Goal: Answer question/provide support: Share knowledge or assist other users

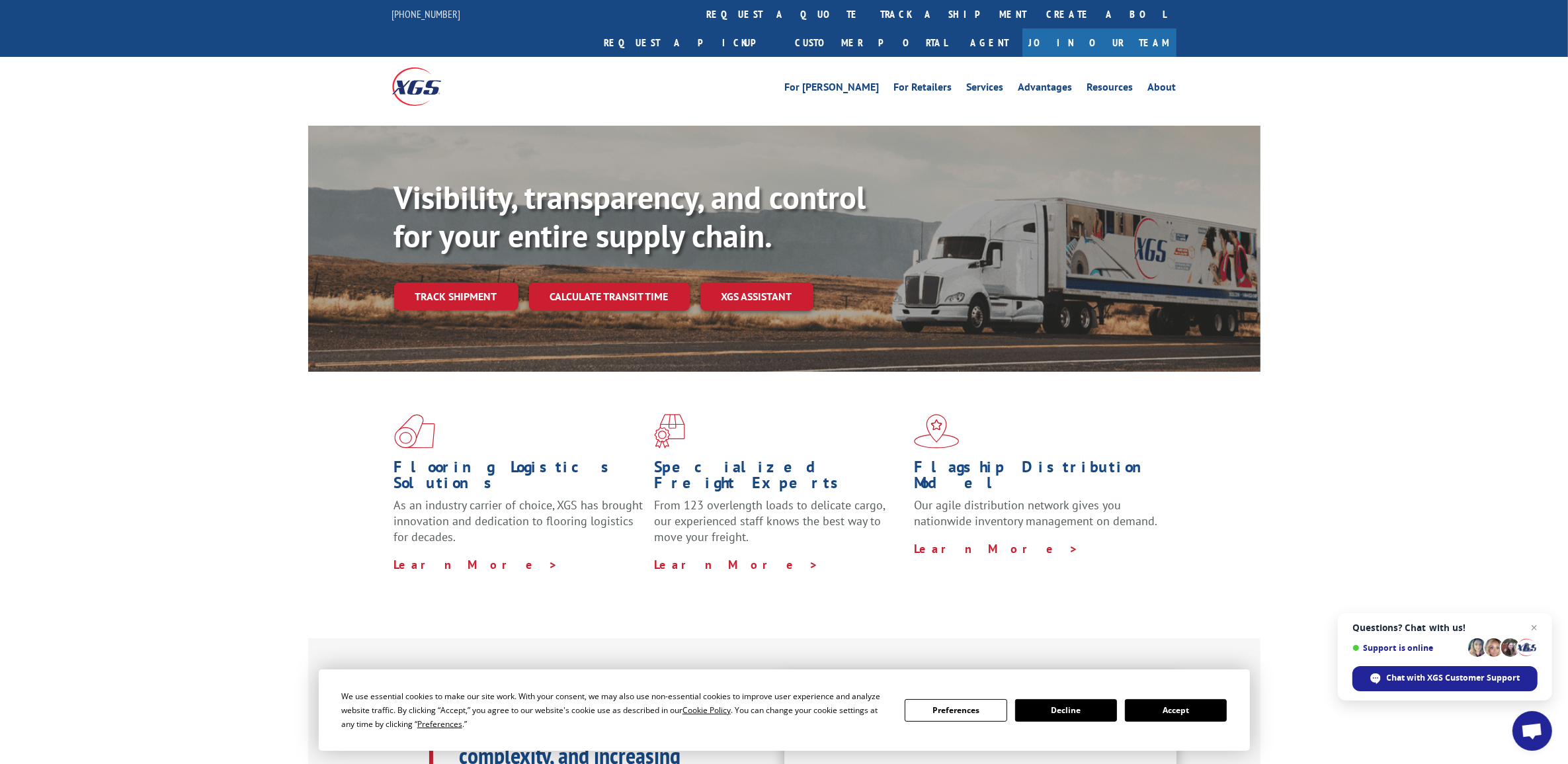
drag, startPoint x: 454, startPoint y: 263, endPoint x: 472, endPoint y: 265, distance: 18.1
click at [455, 283] on link "Track shipment" at bounding box center [456, 296] width 124 height 28
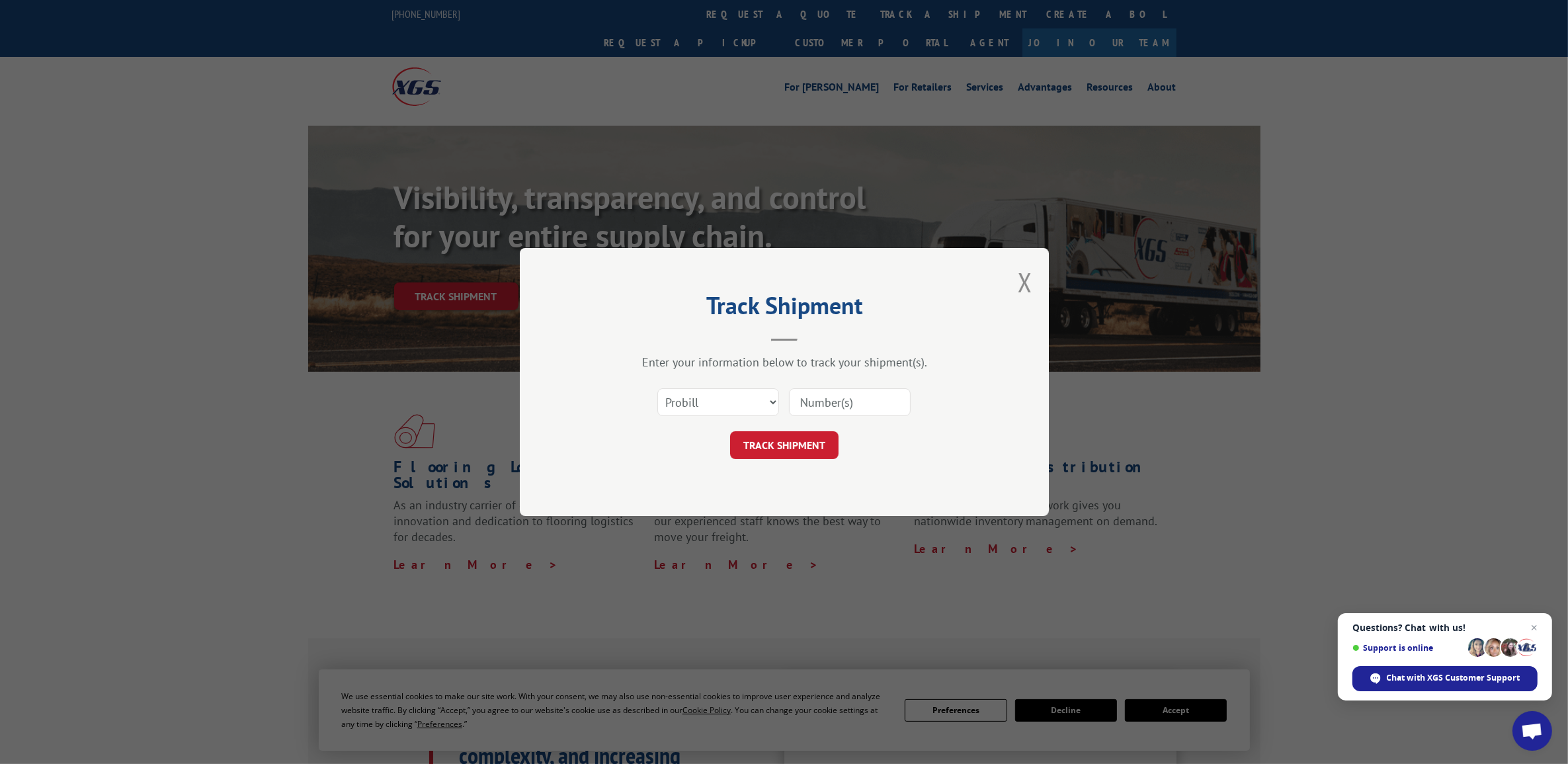
drag, startPoint x: 818, startPoint y: 397, endPoint x: 823, endPoint y: 392, distance: 7.1
click at [822, 395] on input at bounding box center [850, 401] width 122 height 28
paste input "17336944"
type input "17336944"
click at [790, 445] on button "TRACK SHIPMENT" at bounding box center [784, 445] width 108 height 28
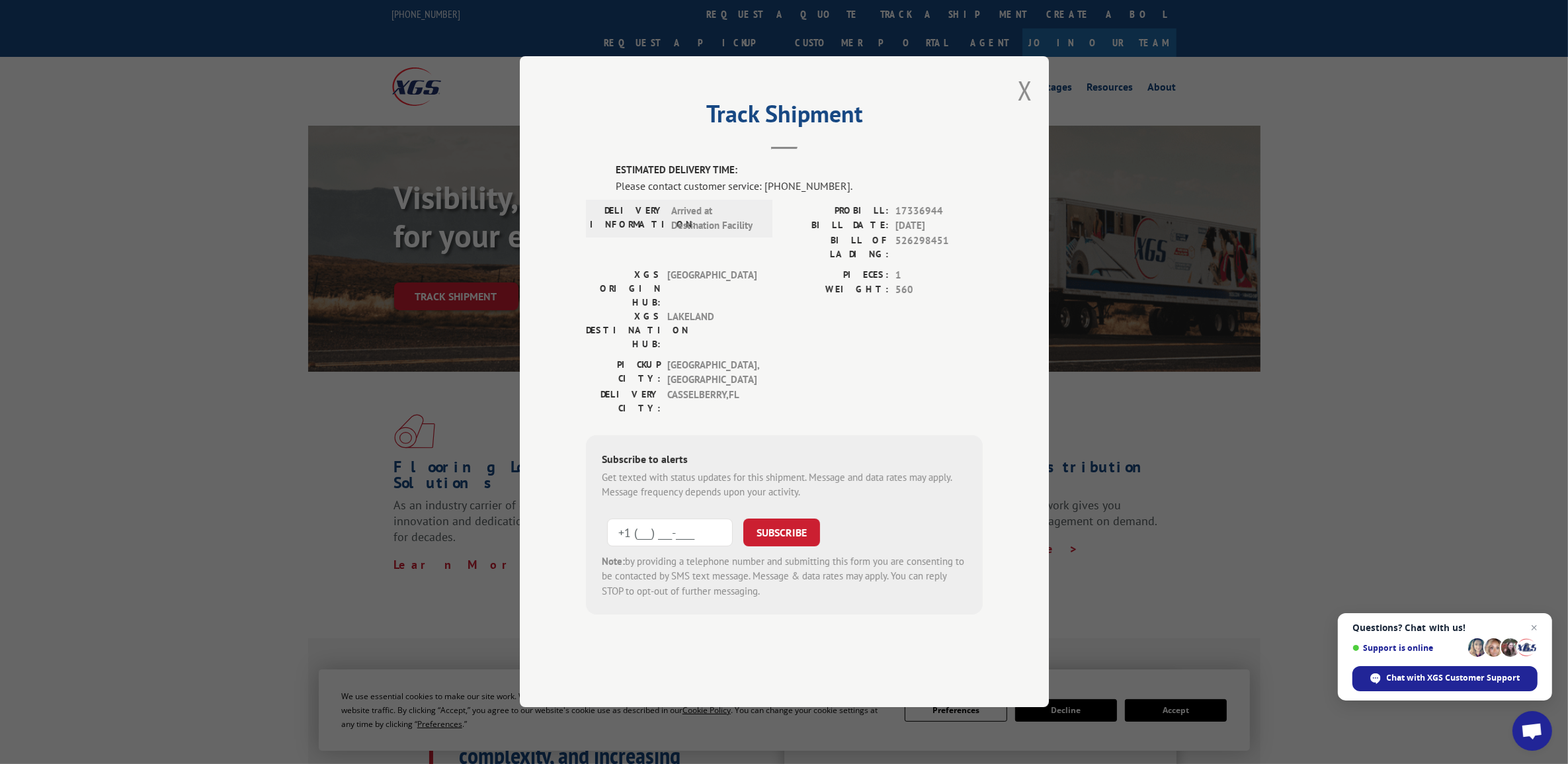
click at [678, 519] on input "+1 (___) ___-____" at bounding box center [670, 532] width 126 height 28
type input "[PHONE_NUMBER]"
click at [780, 519] on button "SUBSCRIBE" at bounding box center [781, 532] width 77 height 28
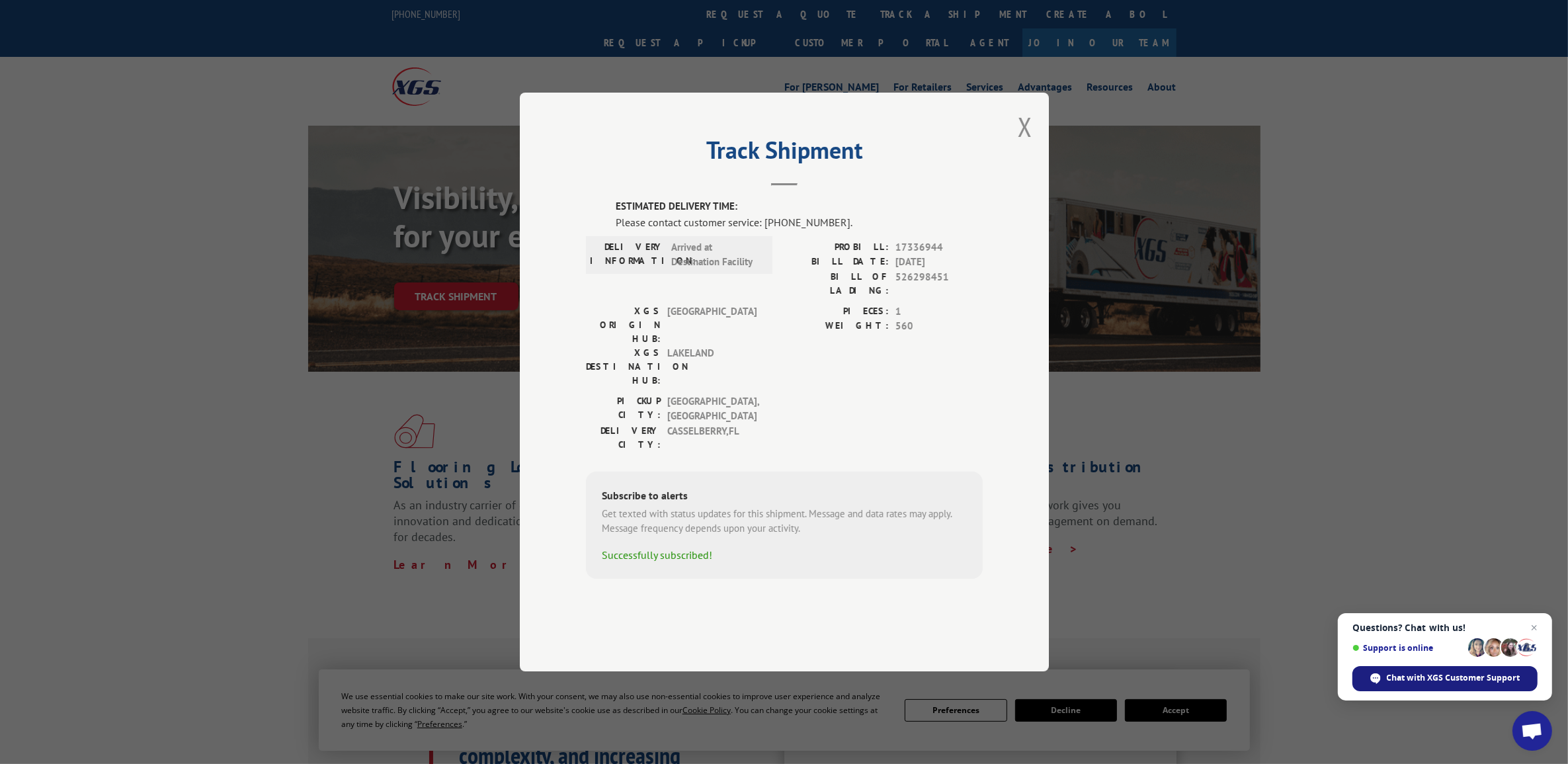
click at [1469, 682] on span "Chat with XGS Customer Support" at bounding box center [1453, 678] width 134 height 12
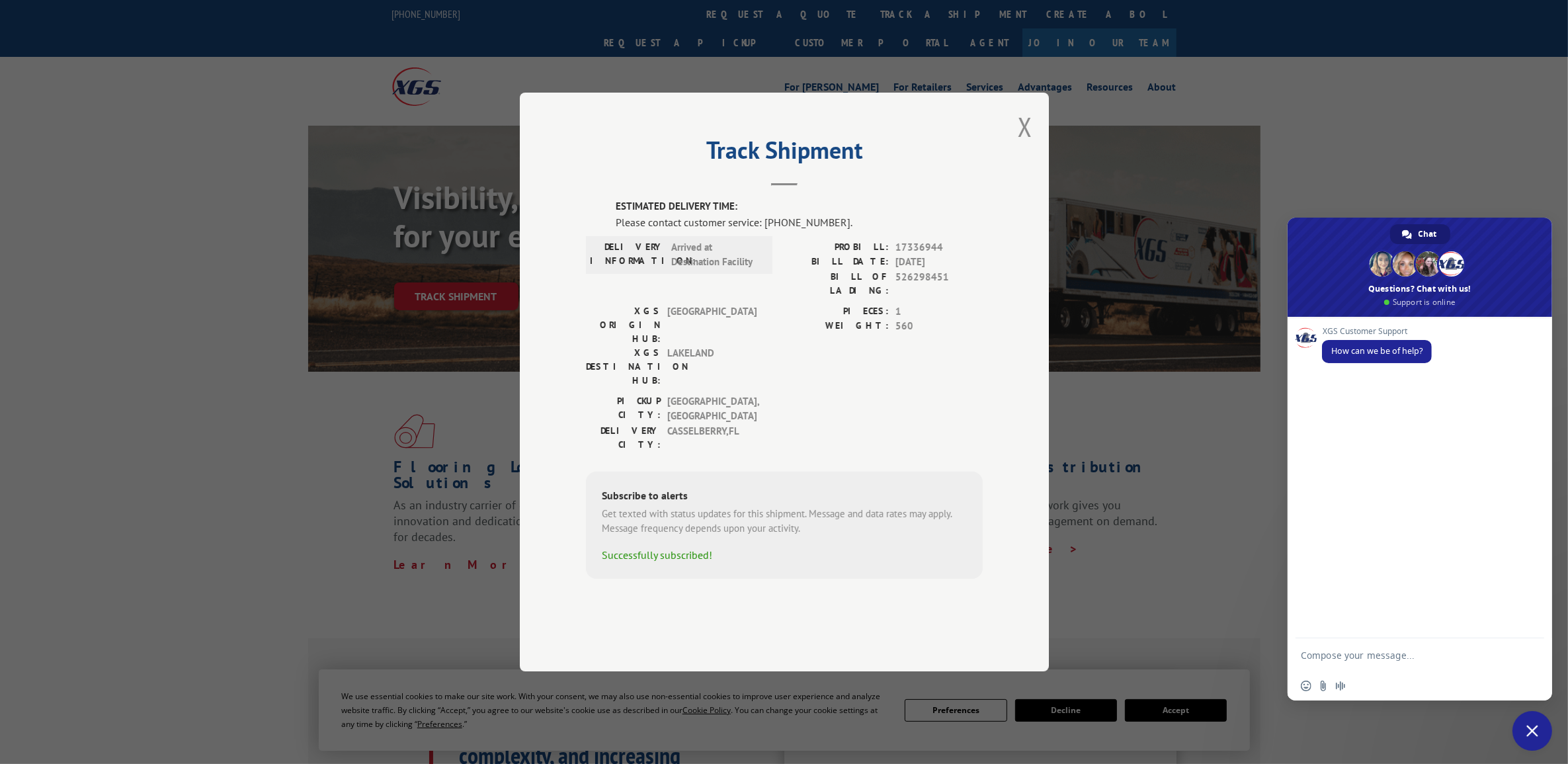
click at [1348, 662] on textarea "Compose your message..." at bounding box center [1406, 655] width 211 height 33
type textarea "C"
type textarea "eta of shipment"
type textarea "can you please give me a time frame for #17336944"
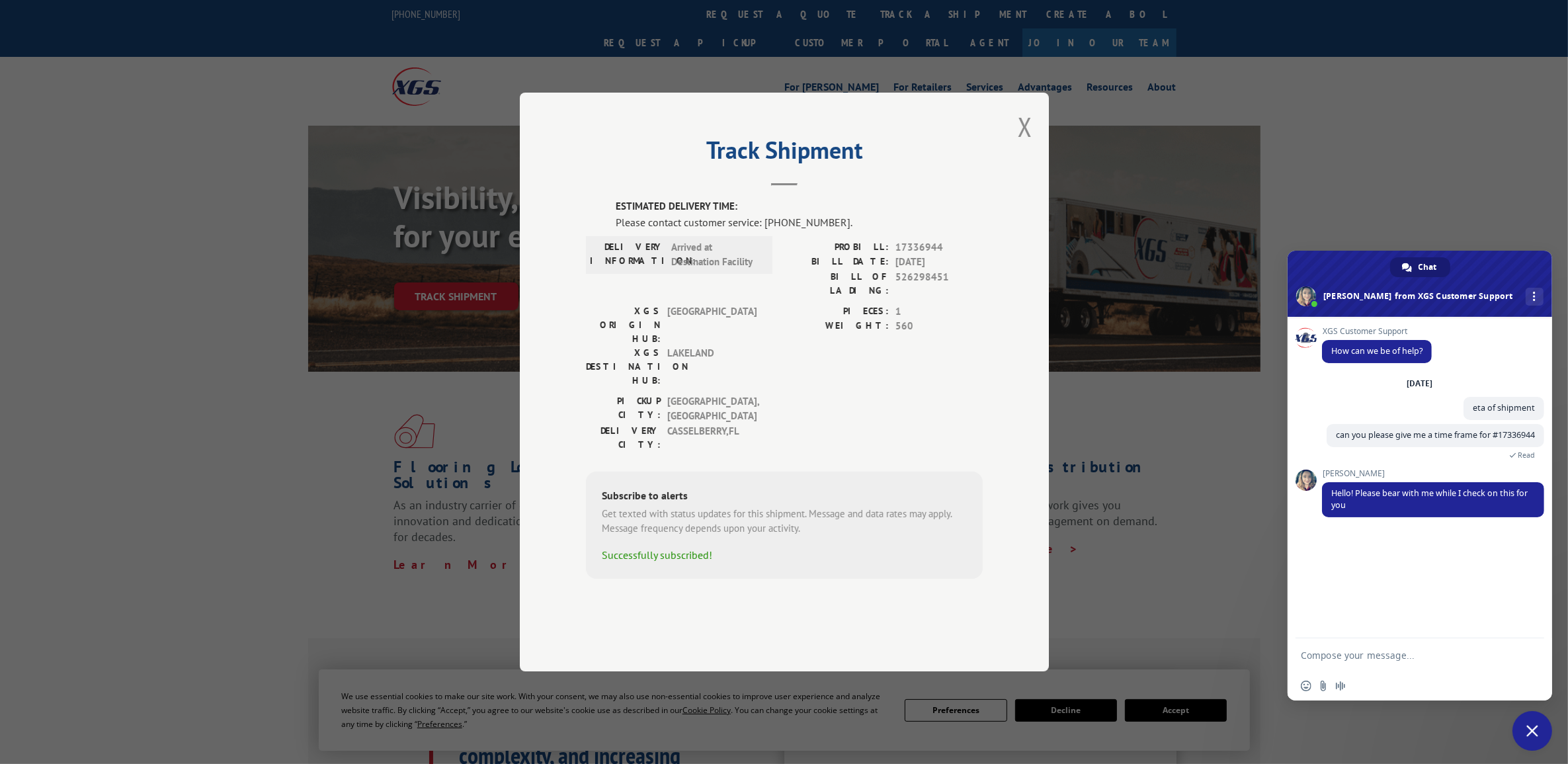
click at [1377, 663] on textarea "Compose your message..." at bounding box center [1406, 655] width 211 height 33
type textarea "yes ma'am"
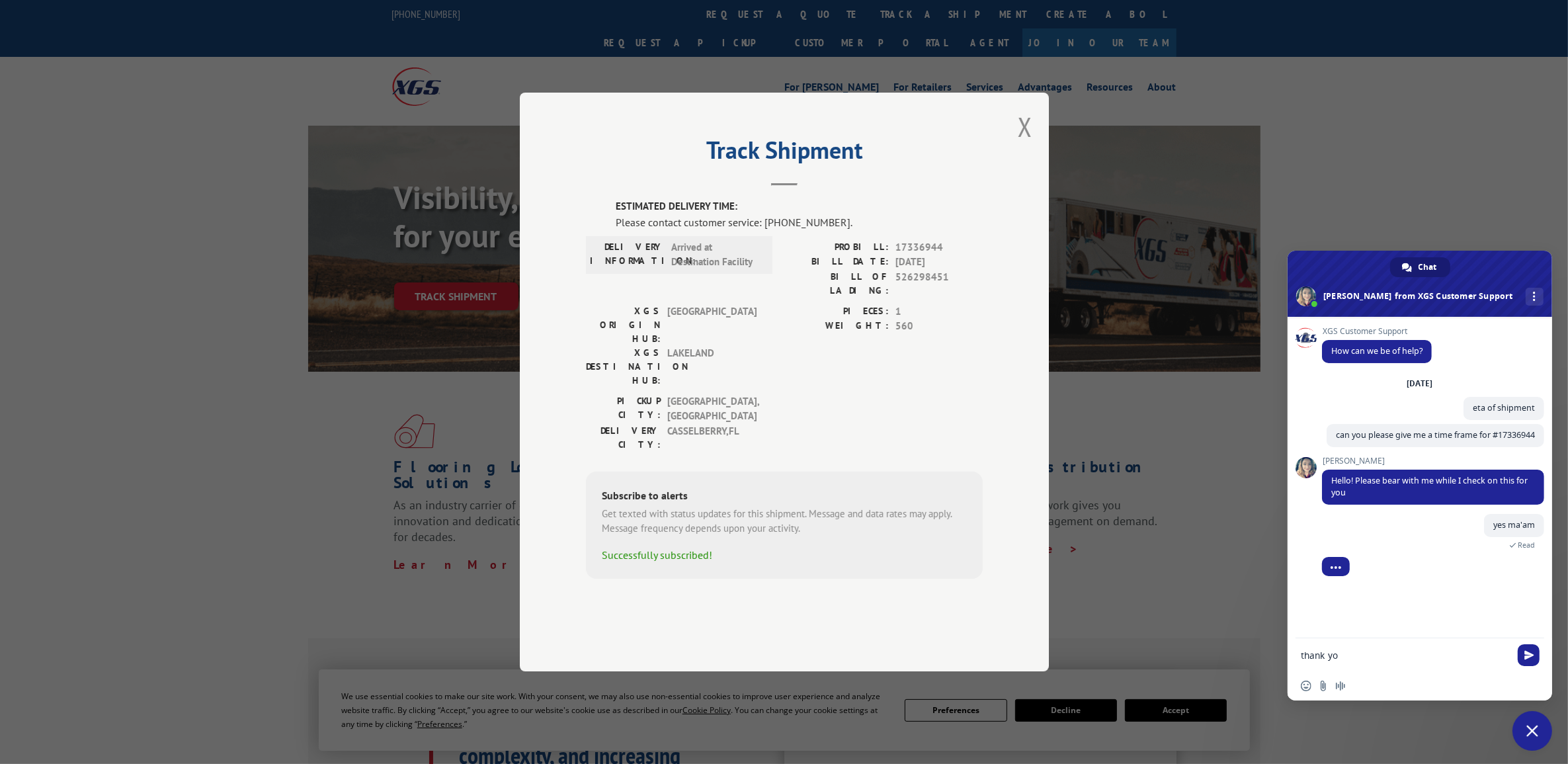
type textarea "thank you"
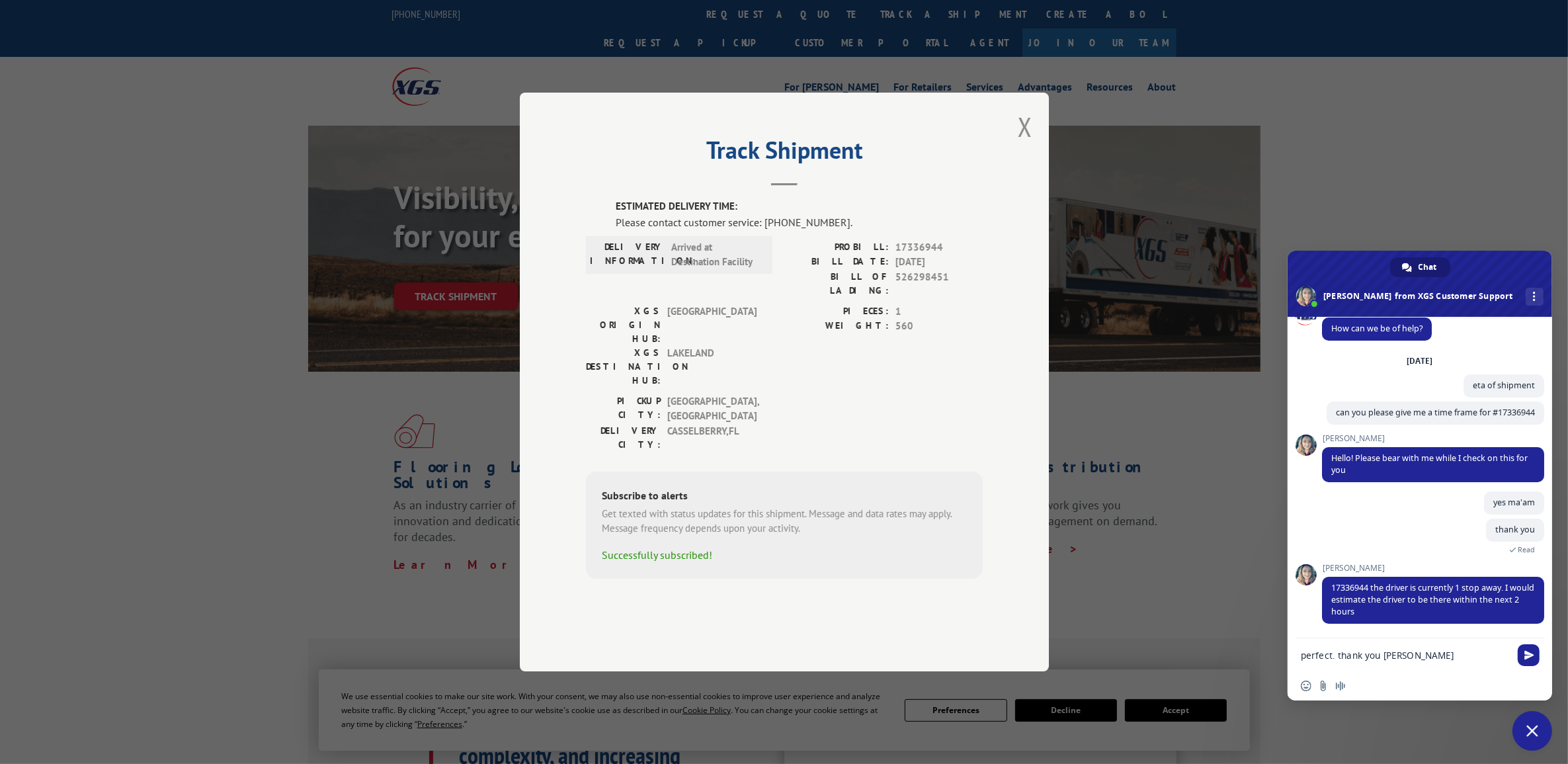
type textarea "perfect. thank you [PERSON_NAME]!"
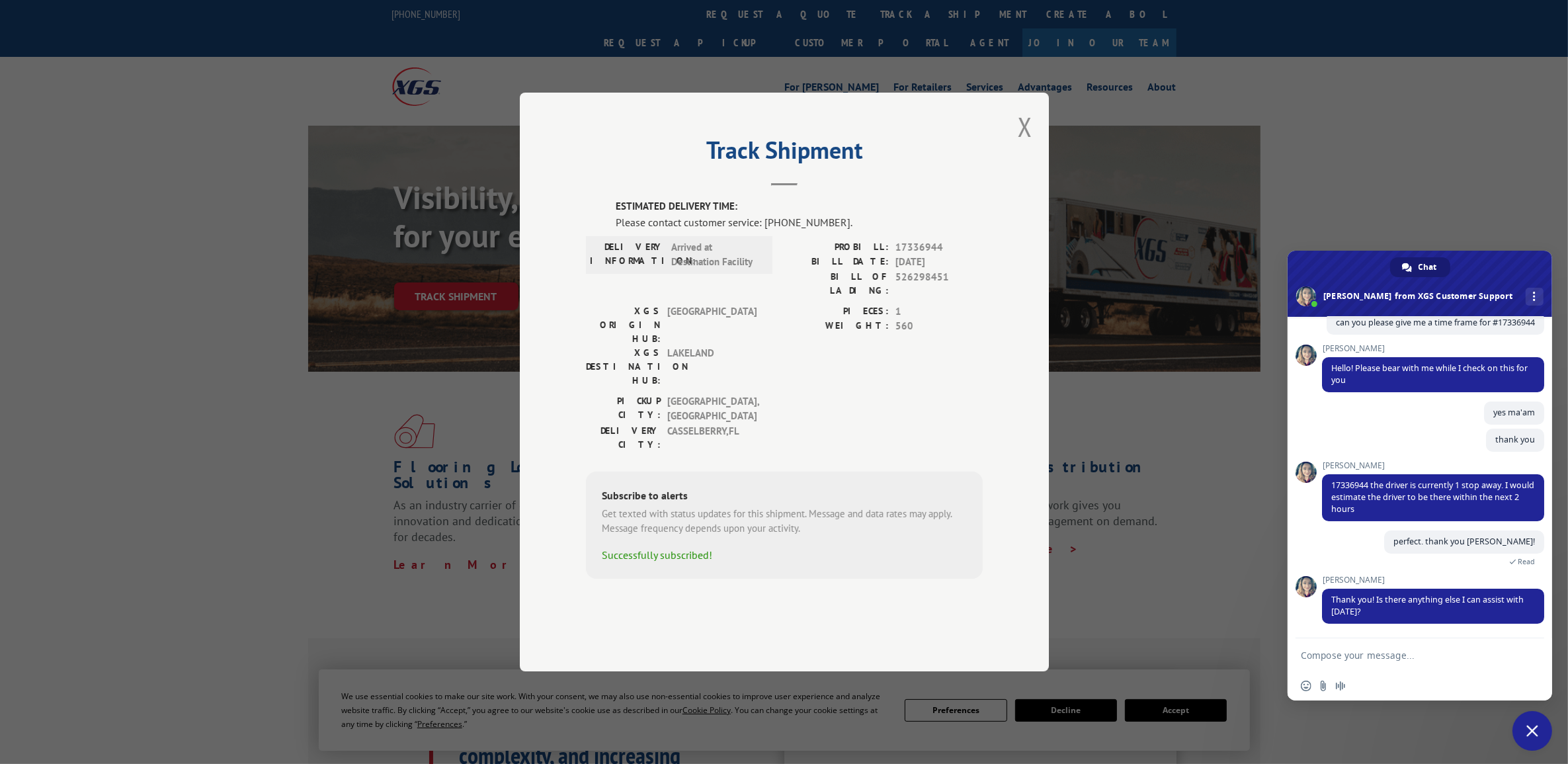
scroll to position [162, 0]
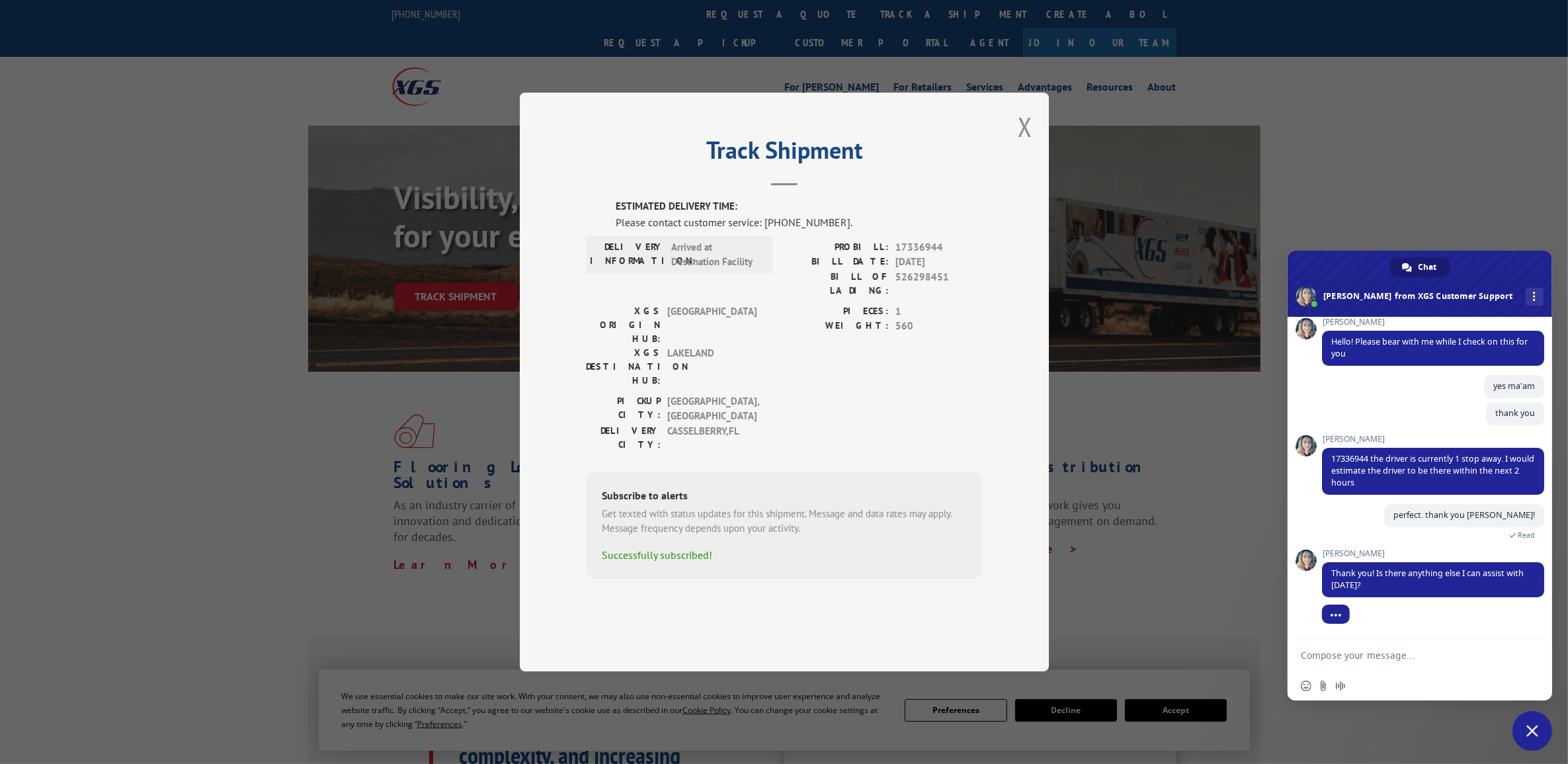
click at [1369, 657] on textarea "Compose your message..." at bounding box center [1406, 655] width 211 height 33
type textarea "no ma'am. that's it :)"
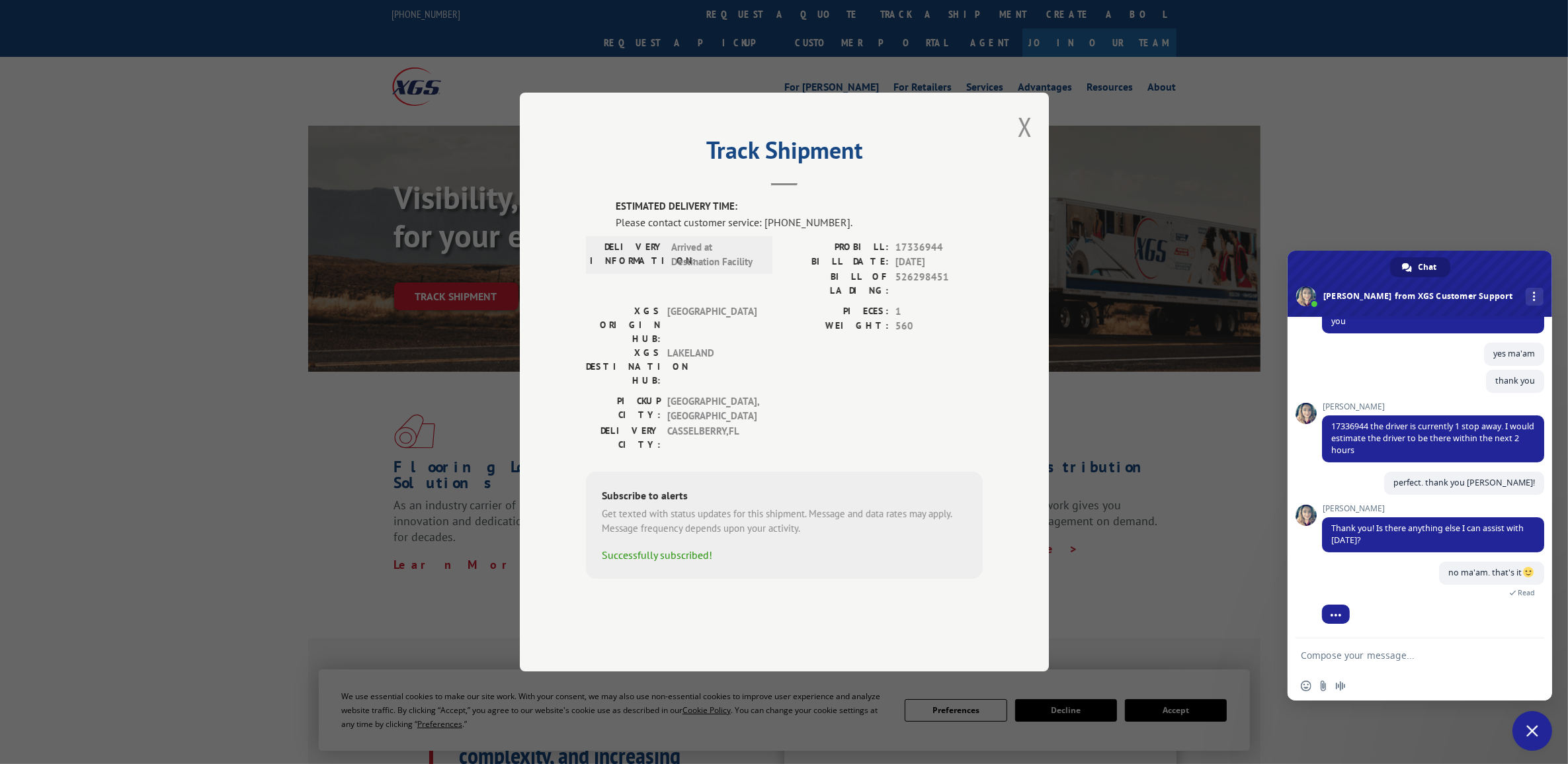
scroll to position [266, 0]
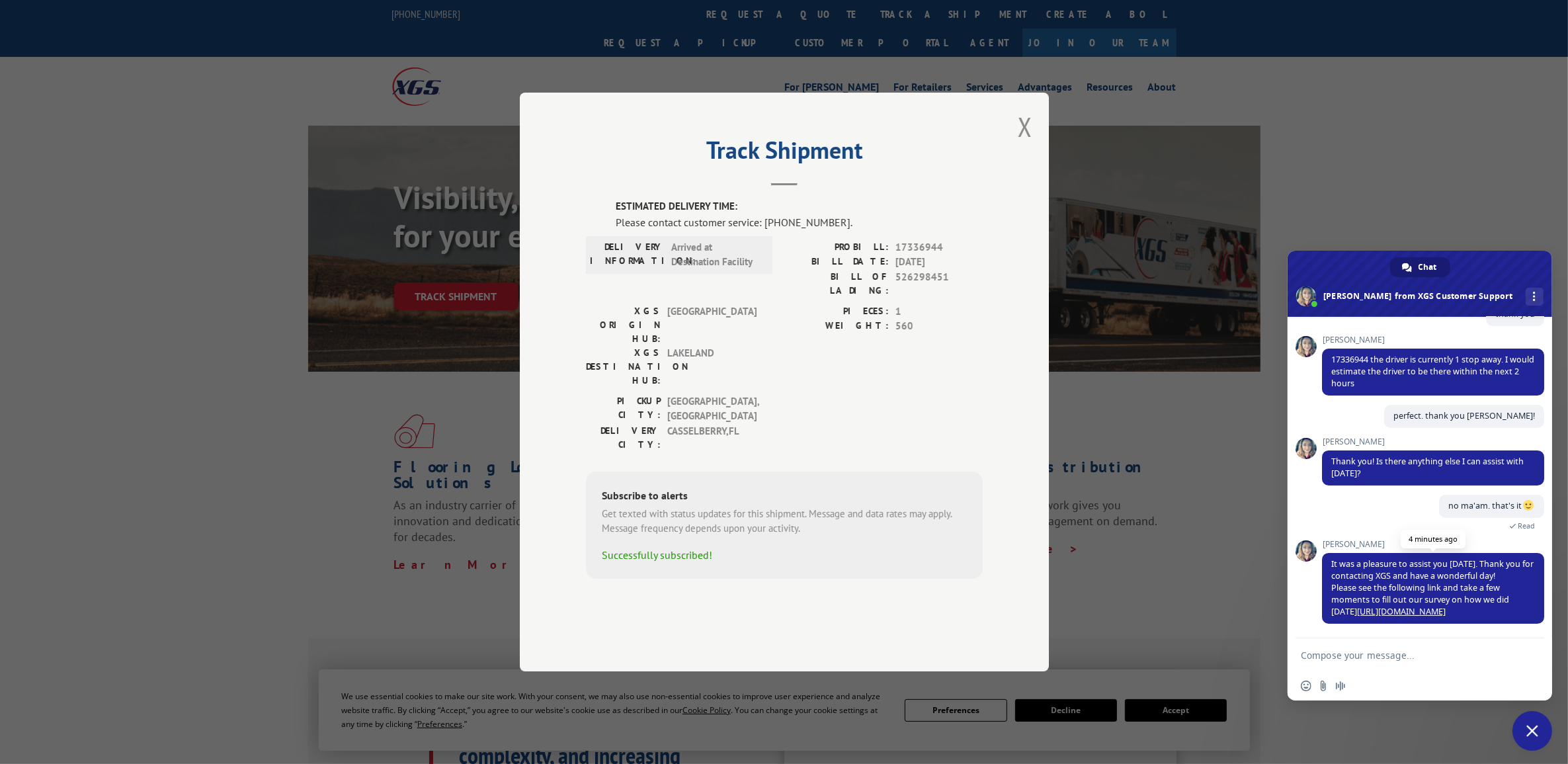
click at [1390, 612] on link "[URL][DOMAIN_NAME]" at bounding box center [1401, 611] width 89 height 11
drag, startPoint x: 1453, startPoint y: 185, endPoint x: 1456, endPoint y: 199, distance: 14.3
click at [1453, 184] on div "Track Shipment ESTIMATED DELIVERY TIME: Please contact customer service: [PHONE…" at bounding box center [784, 382] width 1568 height 764
click at [1384, 655] on textarea "Compose your message..." at bounding box center [1406, 655] width 211 height 33
type textarea "o"
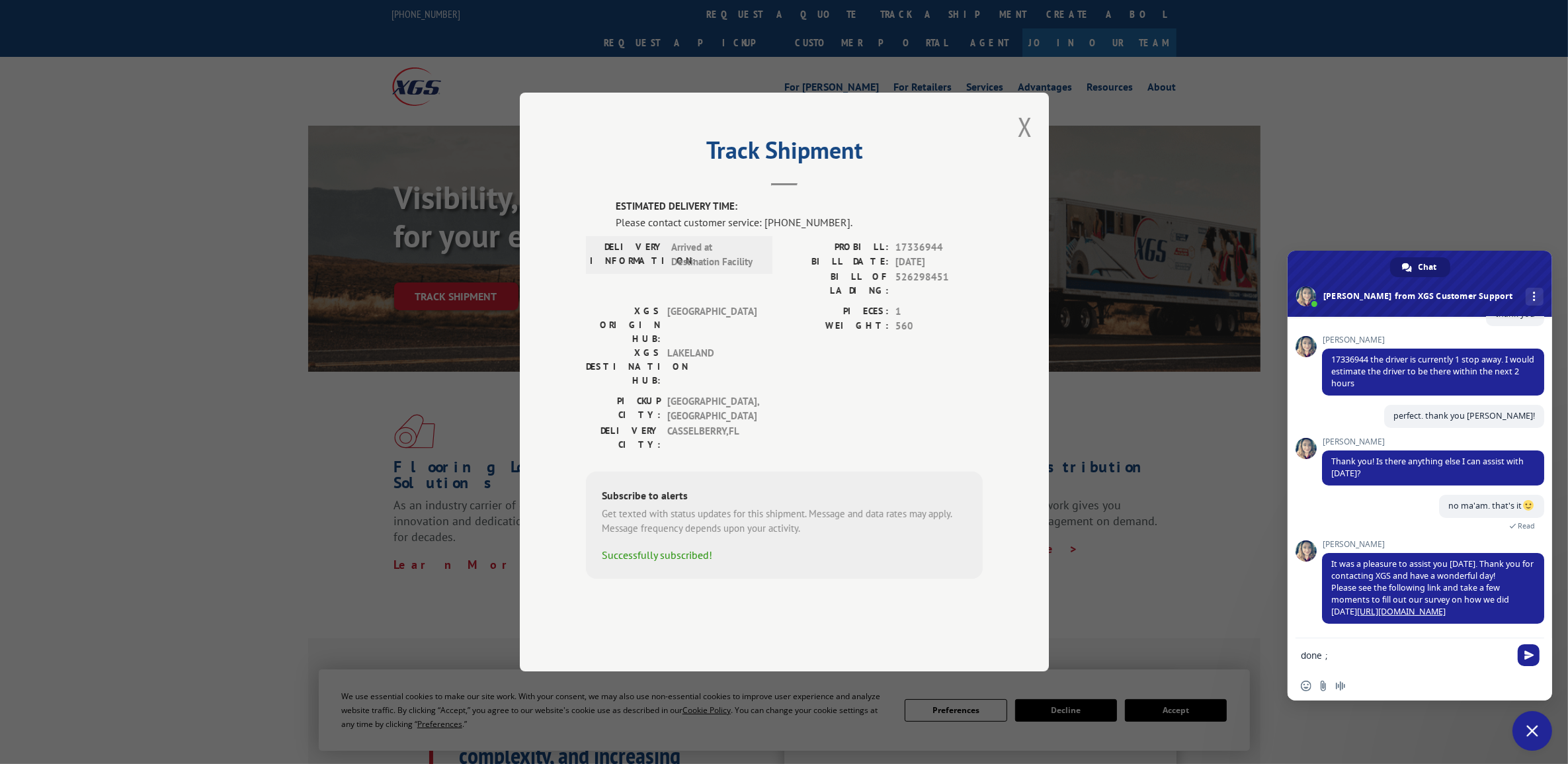
type textarea "done ;)"
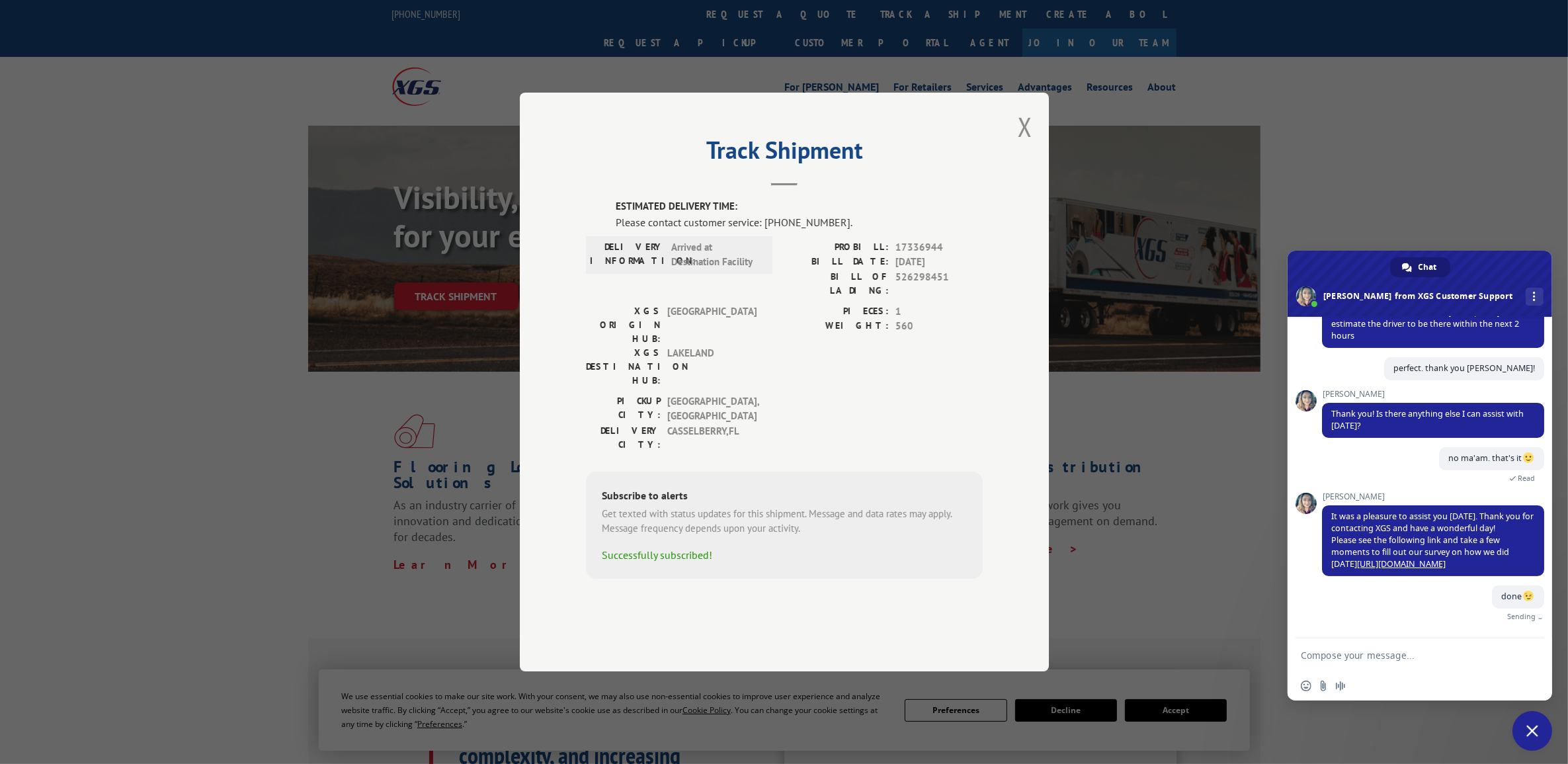
scroll to position [299, 0]
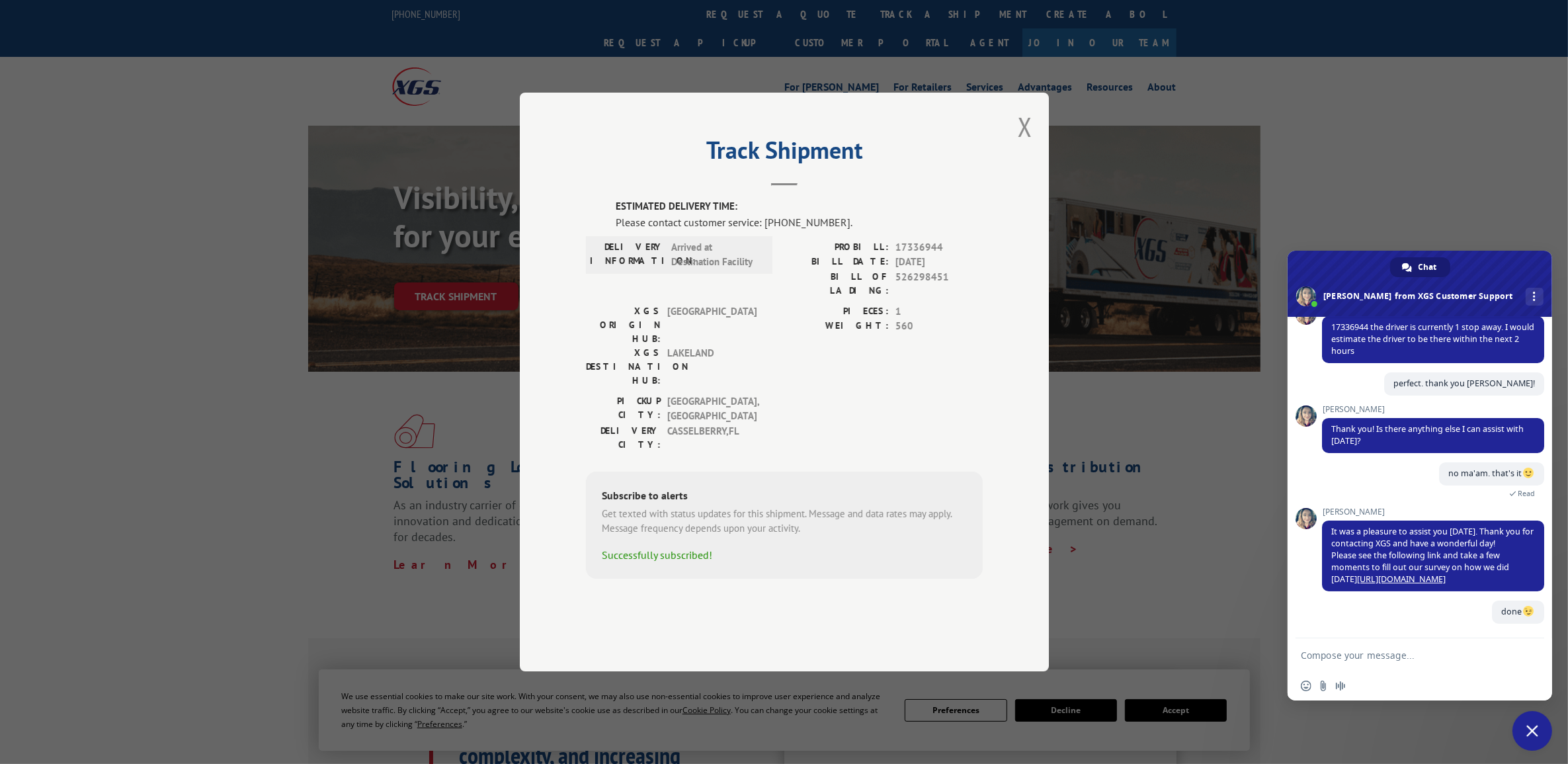
click at [1450, 196] on div "Track Shipment ESTIMATED DELIVERY TIME: Please contact customer service: [PHONE…" at bounding box center [784, 382] width 1568 height 764
click at [1535, 731] on span "Close chat" at bounding box center [1532, 731] width 12 height 12
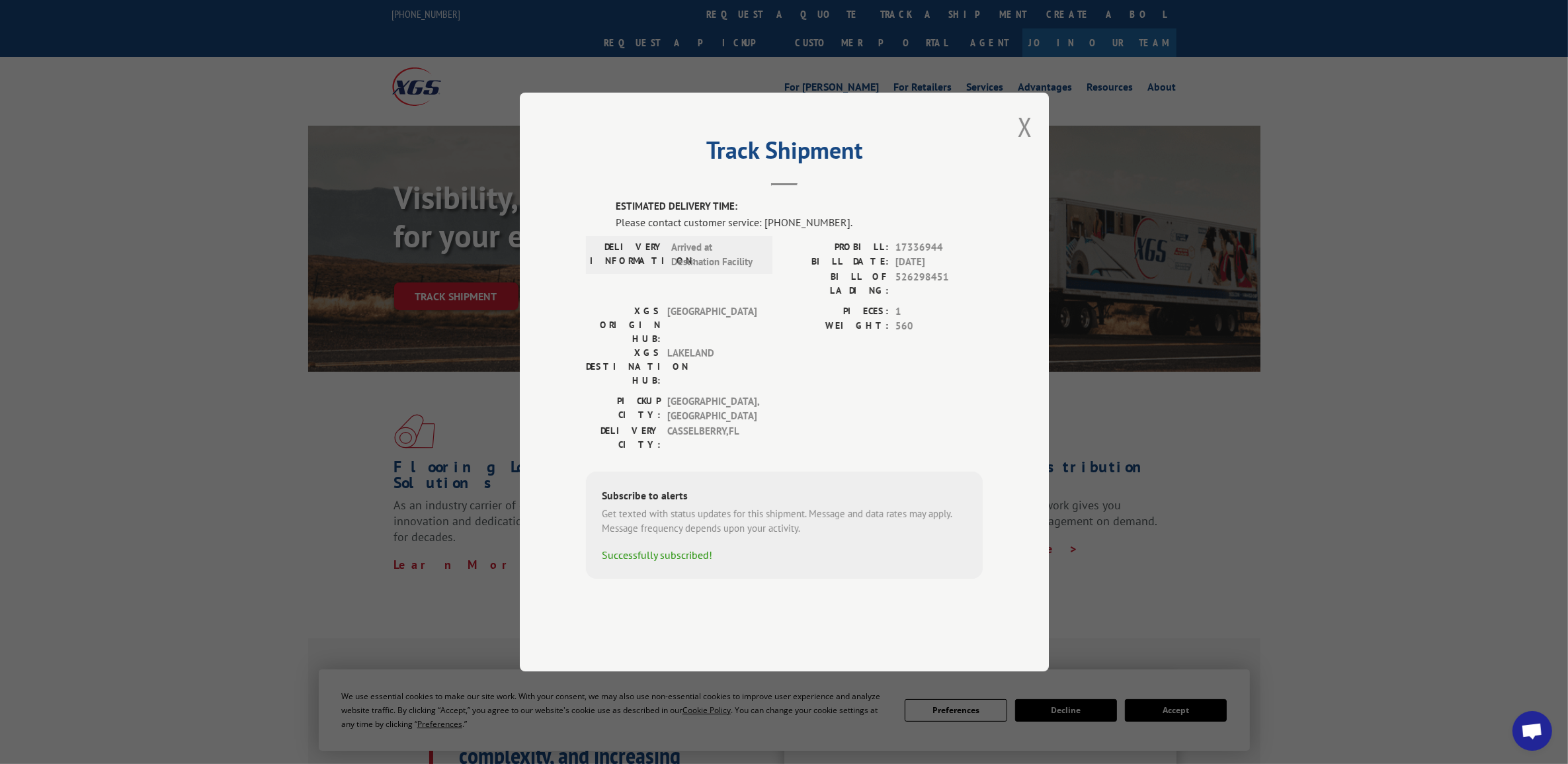
click at [1027, 144] on button "Close modal" at bounding box center [1025, 127] width 14 height 35
